Goal: Information Seeking & Learning: Learn about a topic

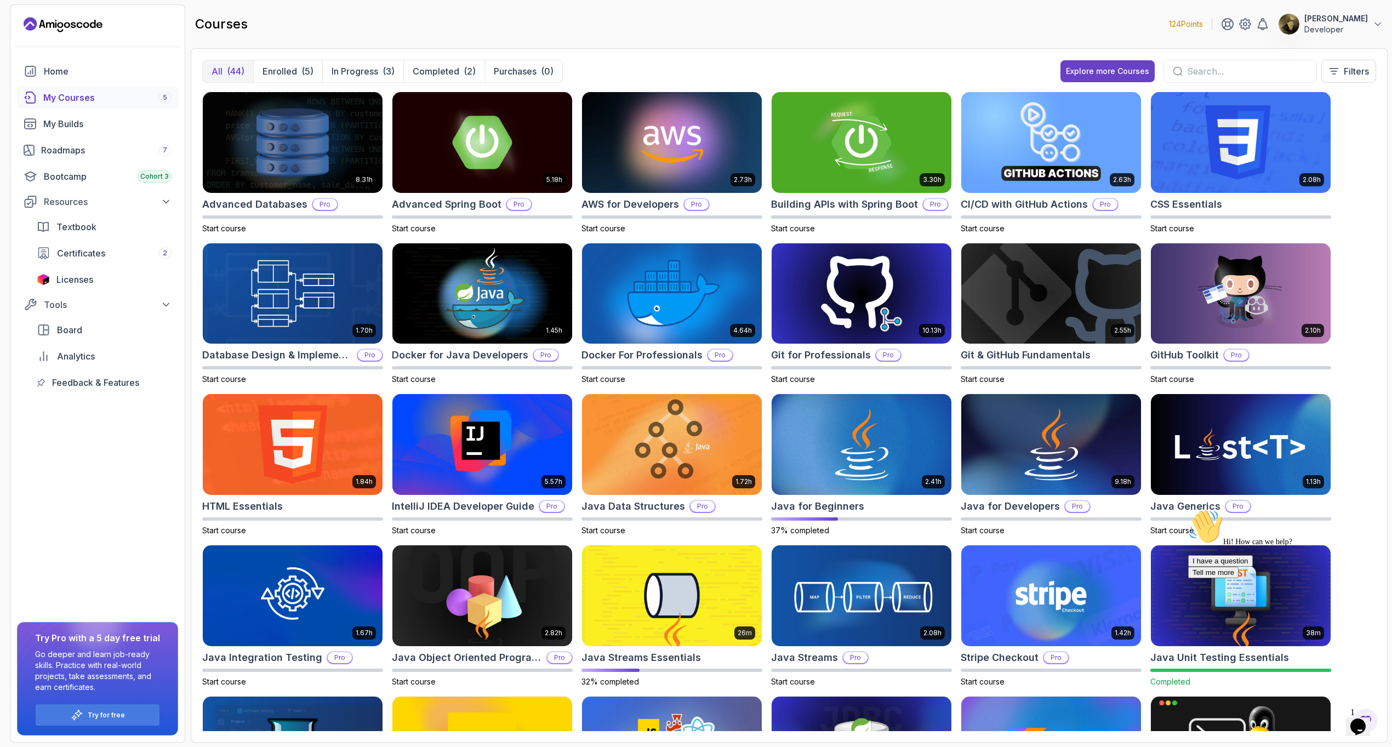
click at [87, 97] on div "My Courses 5" at bounding box center [107, 97] width 128 height 13
click at [77, 99] on div "My Courses 5" at bounding box center [107, 97] width 128 height 13
click at [361, 75] on p "In Progress" at bounding box center [355, 71] width 47 height 13
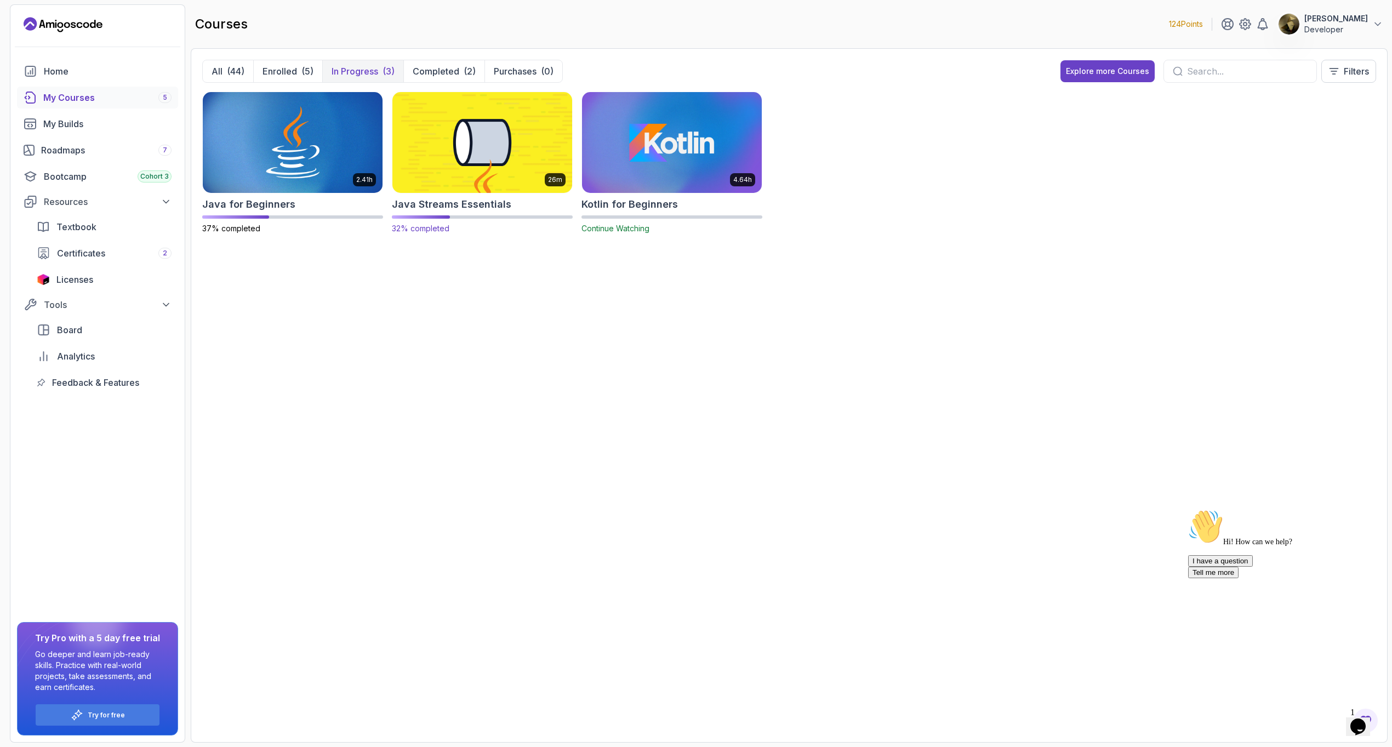
click at [521, 152] on img at bounding box center [482, 142] width 189 height 106
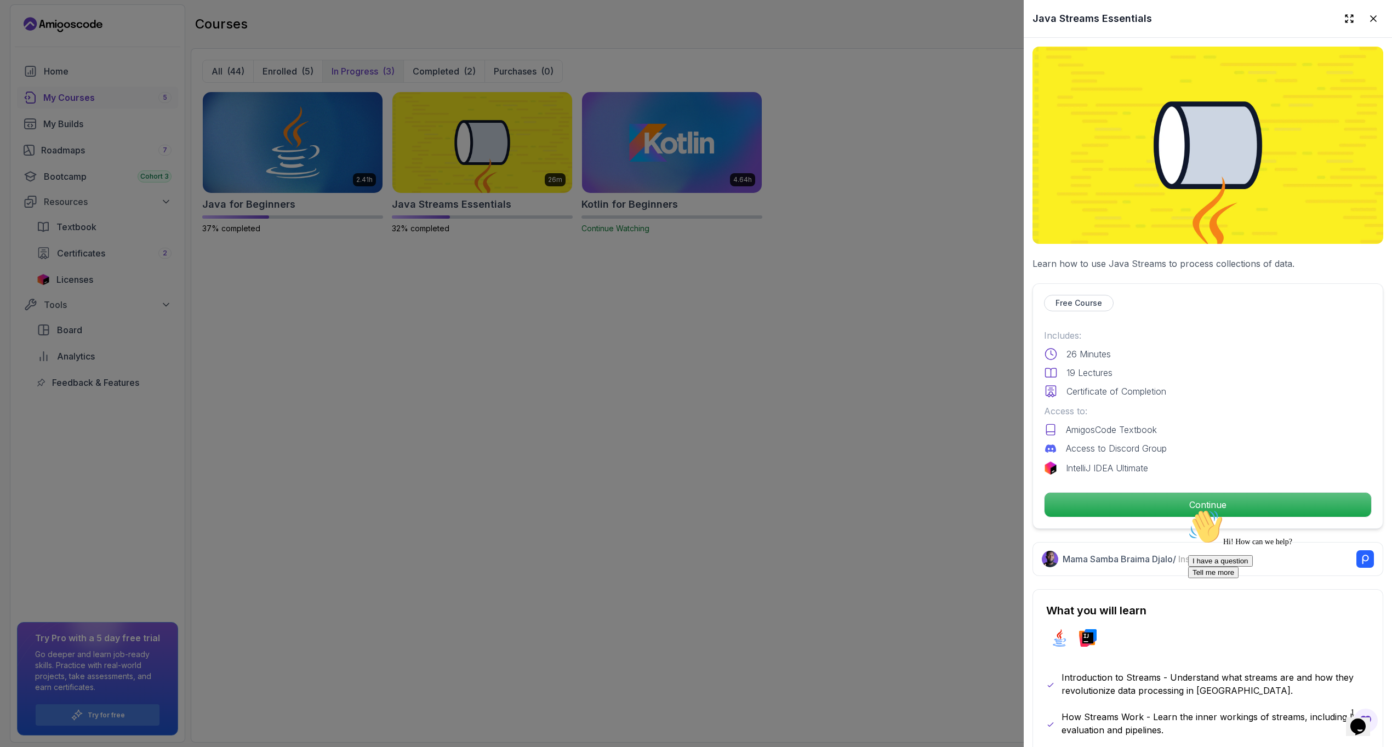
click at [1211, 509] on div "Hi! How can we help? I have a question Tell me more" at bounding box center [1286, 543] width 197 height 69
click at [1197, 509] on div "Hi! How can we help? I have a question Tell me more" at bounding box center [1286, 543] width 197 height 69
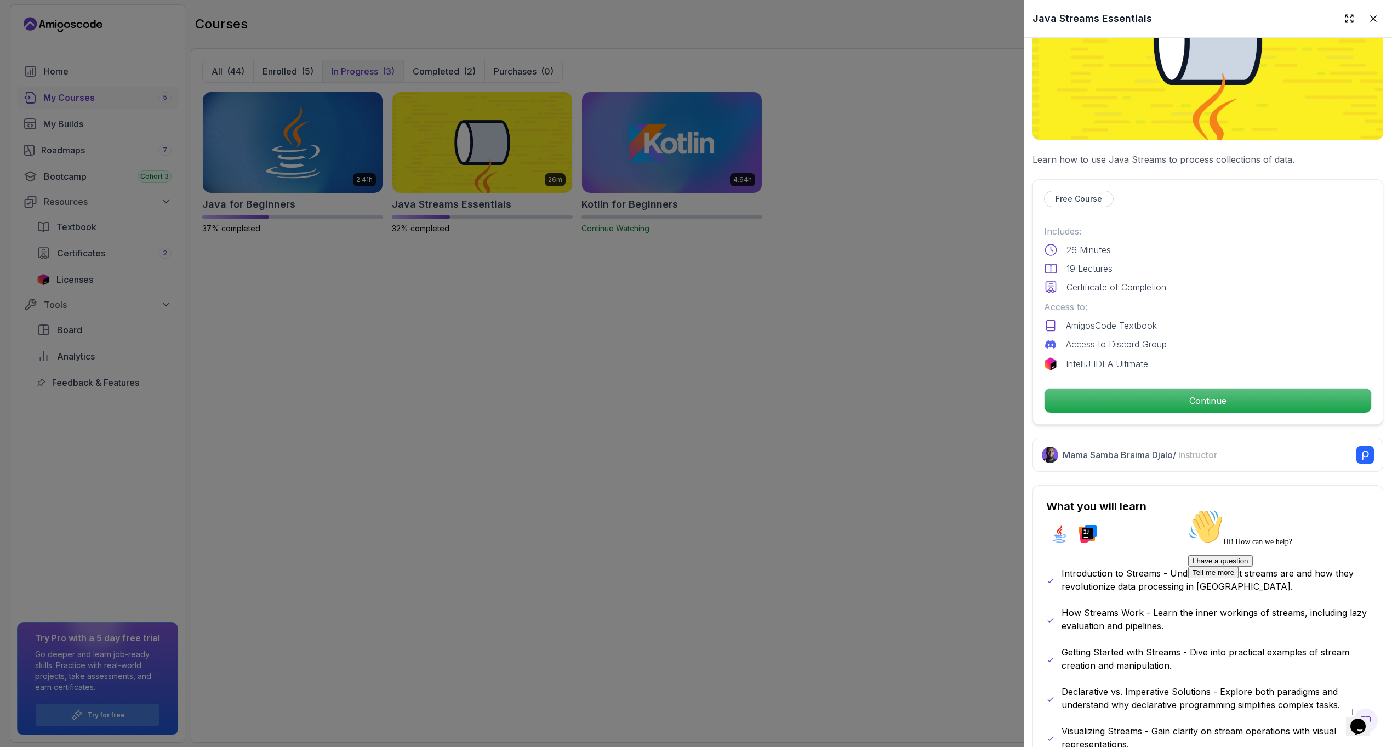
scroll to position [8, 0]
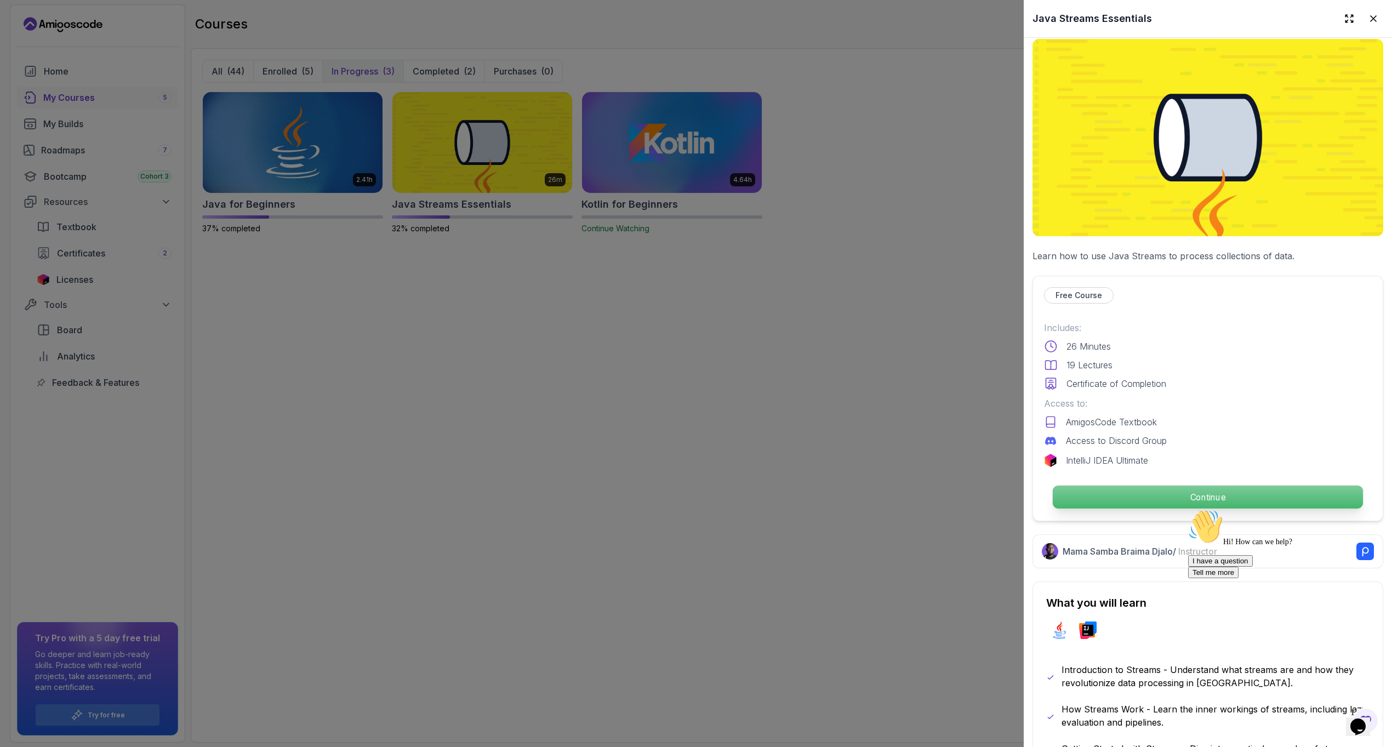
click at [1163, 493] on p "Continue" at bounding box center [1208, 497] width 310 height 23
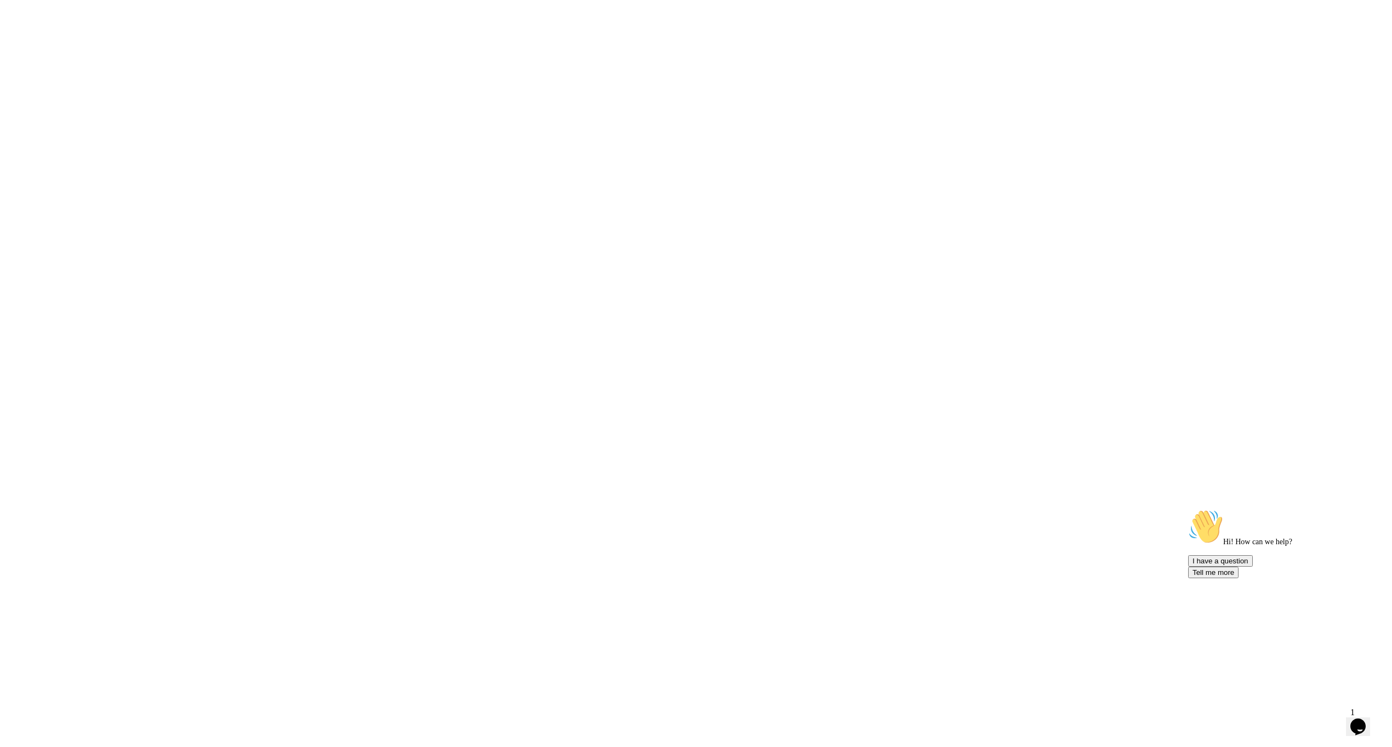
click at [522, 0] on html at bounding box center [696, 0] width 1392 height 0
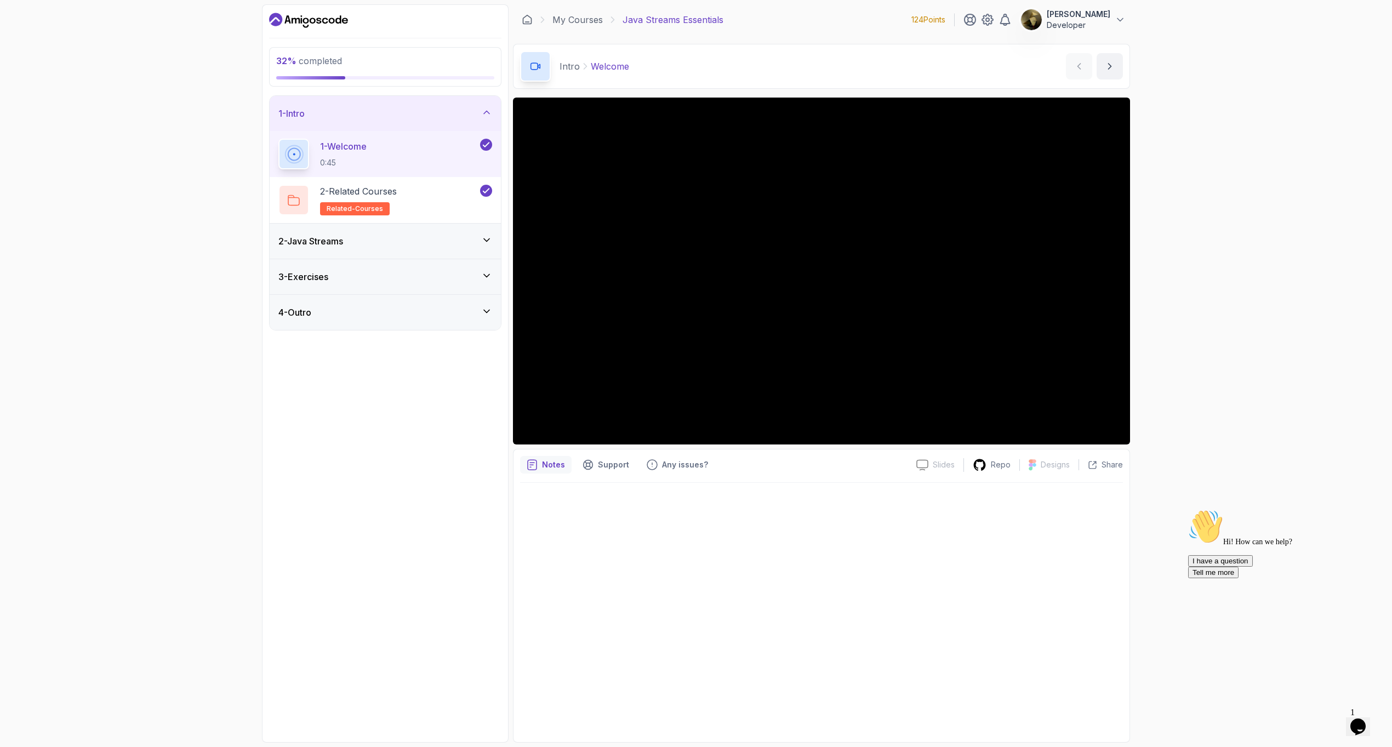
click at [412, 236] on div "2 - Java Streams" at bounding box center [385, 241] width 214 height 13
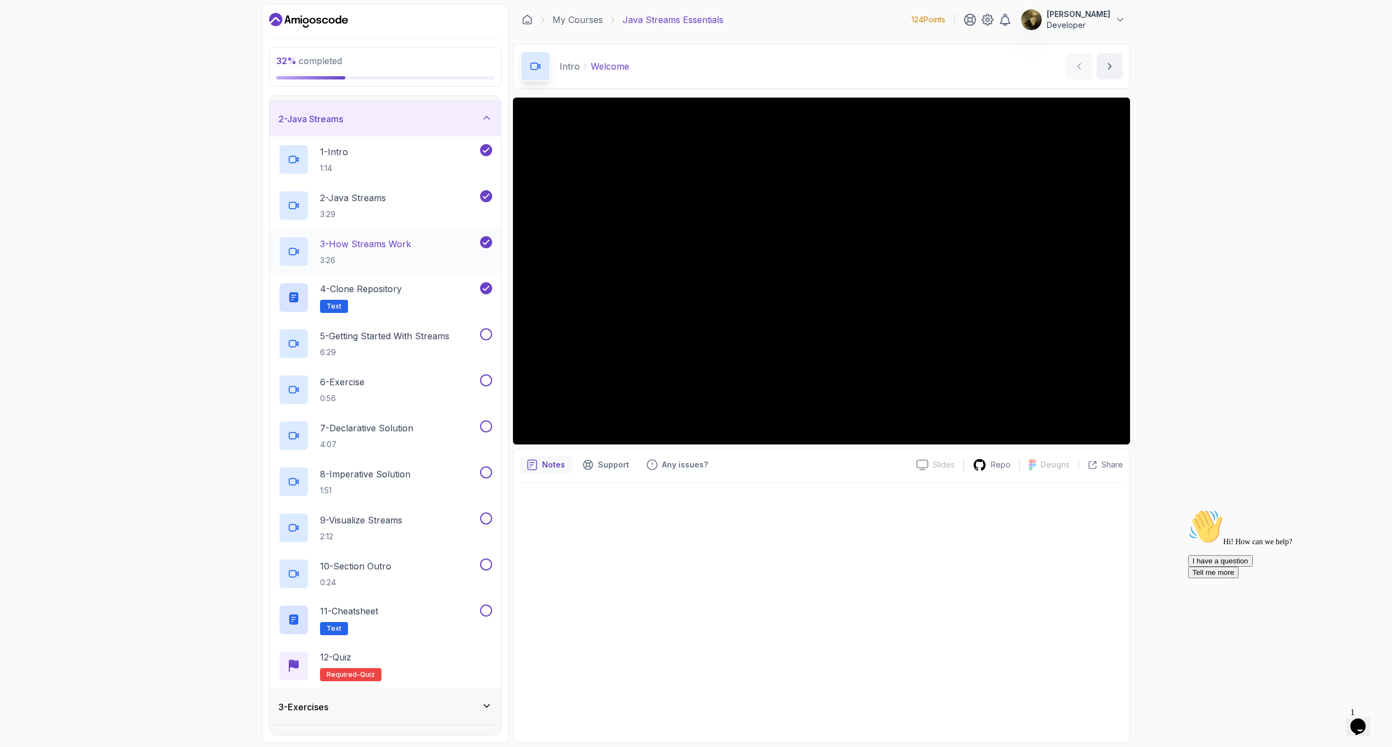
scroll to position [55, 0]
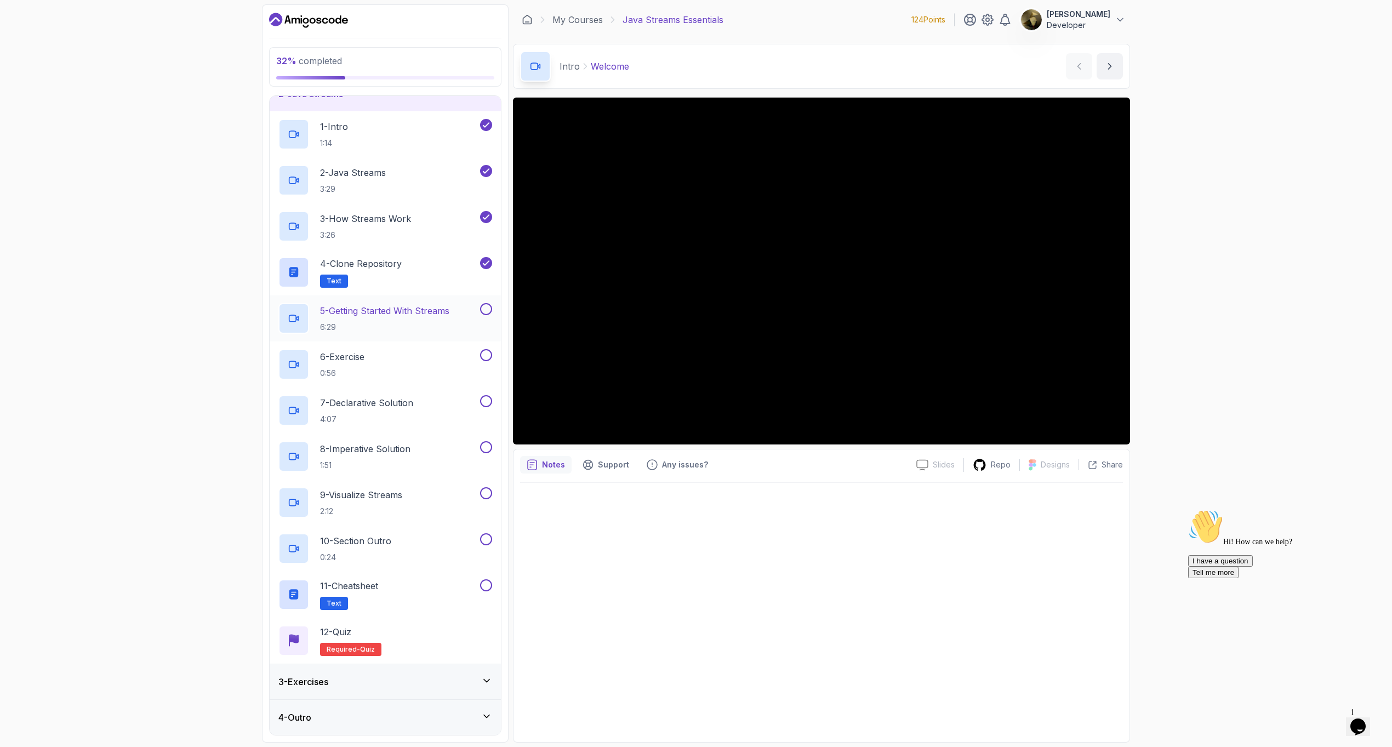
click at [392, 310] on p "5 - Getting Started With Streams" at bounding box center [384, 310] width 129 height 13
click at [1258, 374] on div "32 % completed 1 - Intro 2 - Java Streams 1 - Intro 1:14 2 - Java Streams 3:29 …" at bounding box center [696, 373] width 1392 height 747
click at [1225, 366] on div "32 % completed 1 - Intro 2 - Java Streams 1 - Intro 1:14 2 - Java Streams 3:29 …" at bounding box center [696, 373] width 1392 height 747
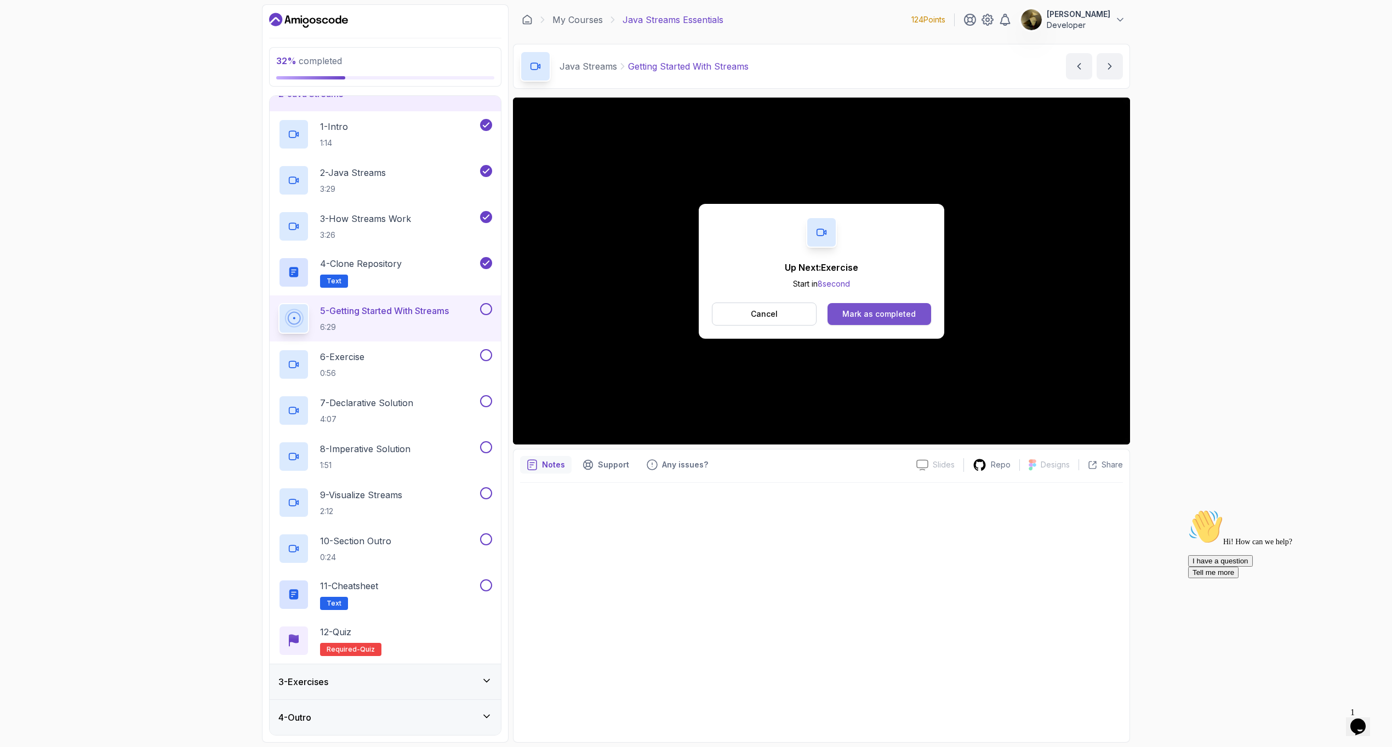
click at [902, 315] on div "Mark as completed" at bounding box center [878, 314] width 73 height 11
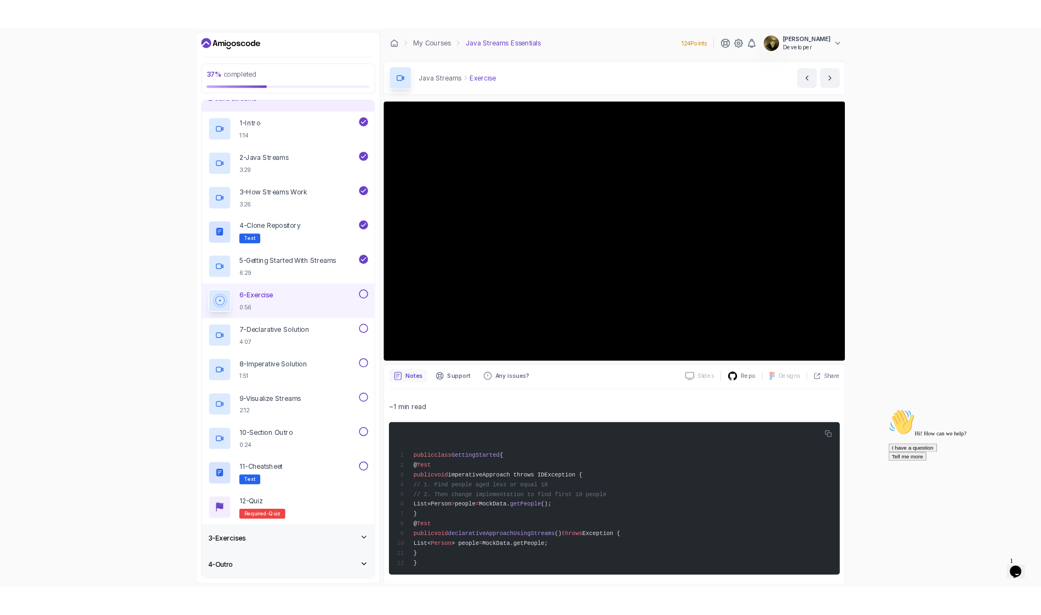
scroll to position [10, 0]
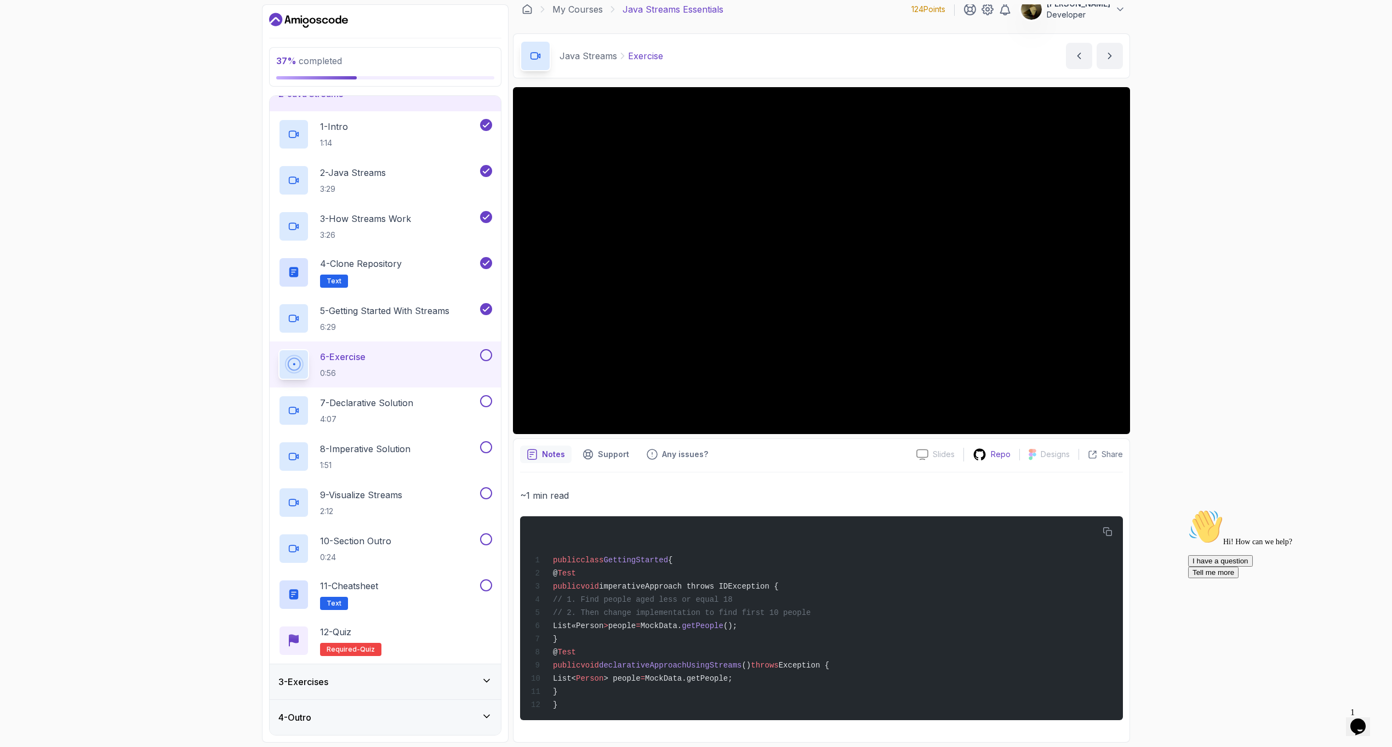
click at [1007, 455] on p "Repo" at bounding box center [1001, 454] width 20 height 11
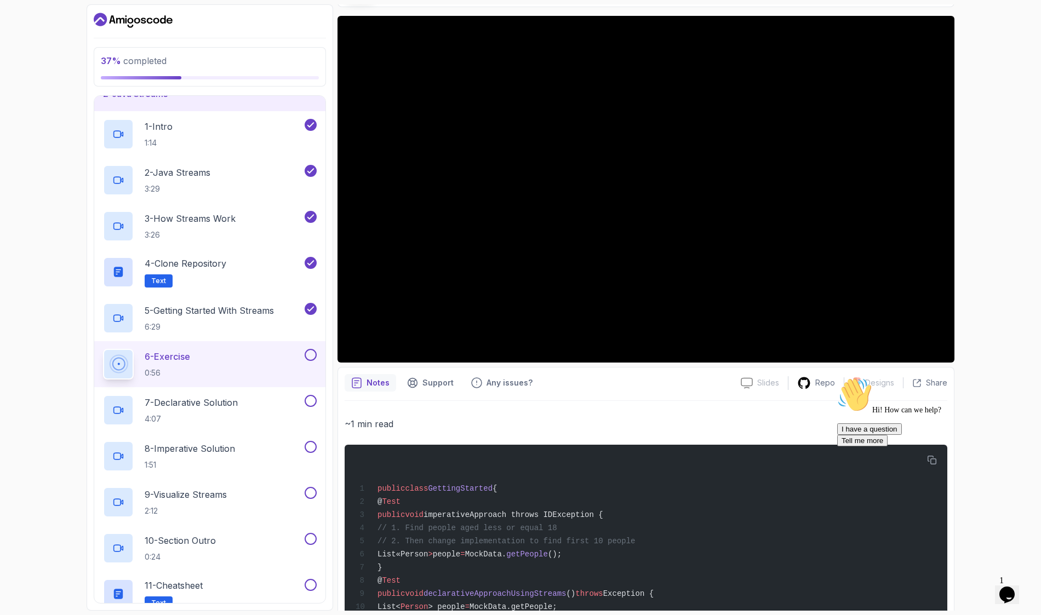
scroll to position [85, 0]
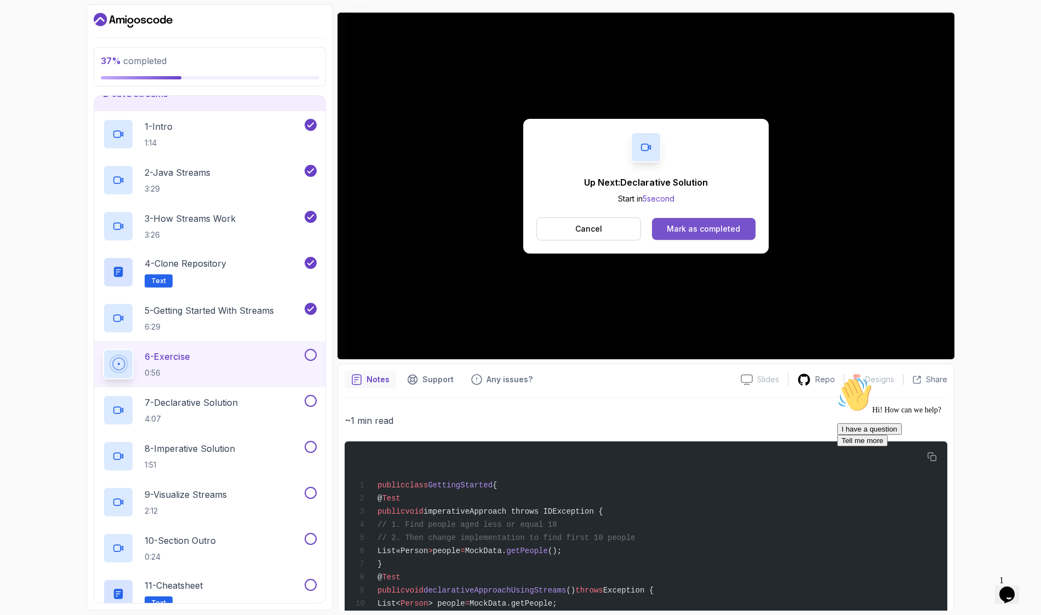
click at [702, 231] on div "Mark as completed" at bounding box center [703, 229] width 73 height 11
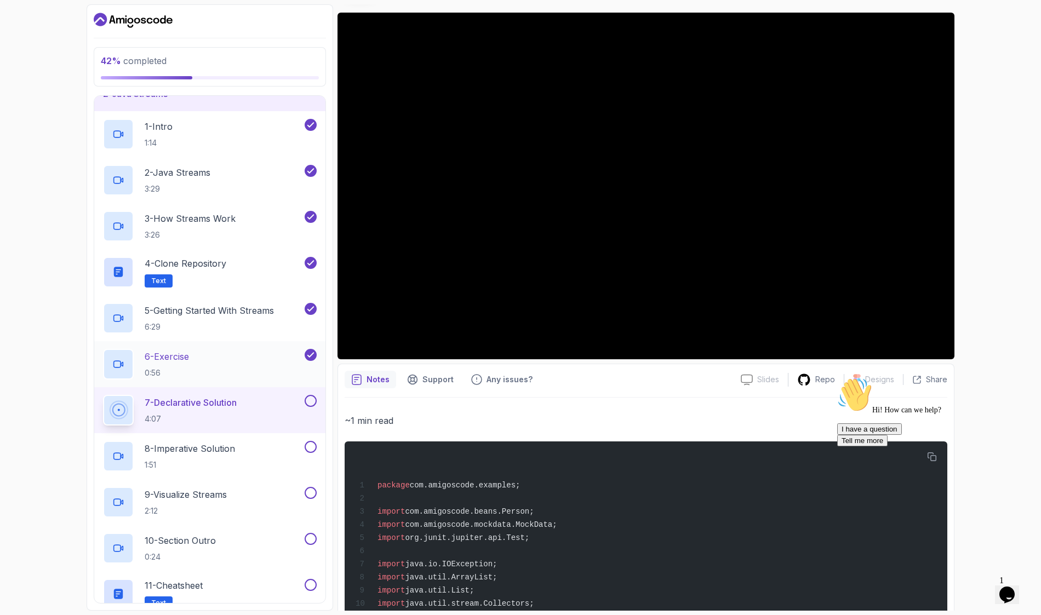
click at [185, 368] on p "0:56" at bounding box center [167, 373] width 44 height 11
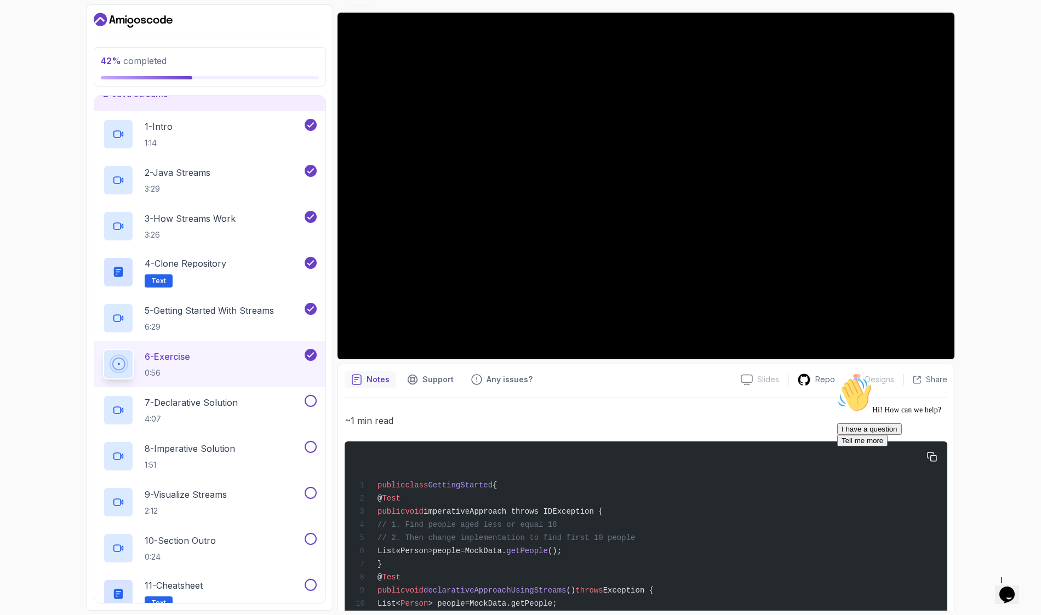
scroll to position [142, 0]
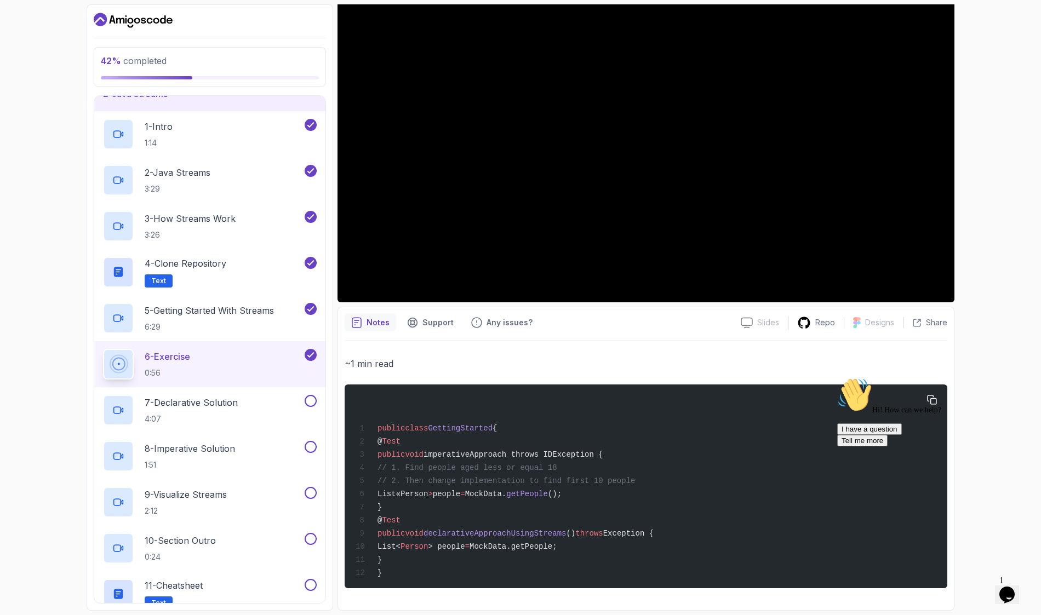
drag, startPoint x: 414, startPoint y: 444, endPoint x: 444, endPoint y: 555, distance: 115.3
click at [444, 555] on div "public class GettingStarted { @ Test public void imperativeApproach throws IDEx…" at bounding box center [646, 486] width 585 height 191
click at [713, 506] on div "public class GettingStarted { @ Test public void imperativeApproach throws IDEx…" at bounding box center [646, 486] width 585 height 191
click at [545, 534] on span "declarativeApproachUsingStreams" at bounding box center [495, 533] width 142 height 9
